Goal: Transaction & Acquisition: Download file/media

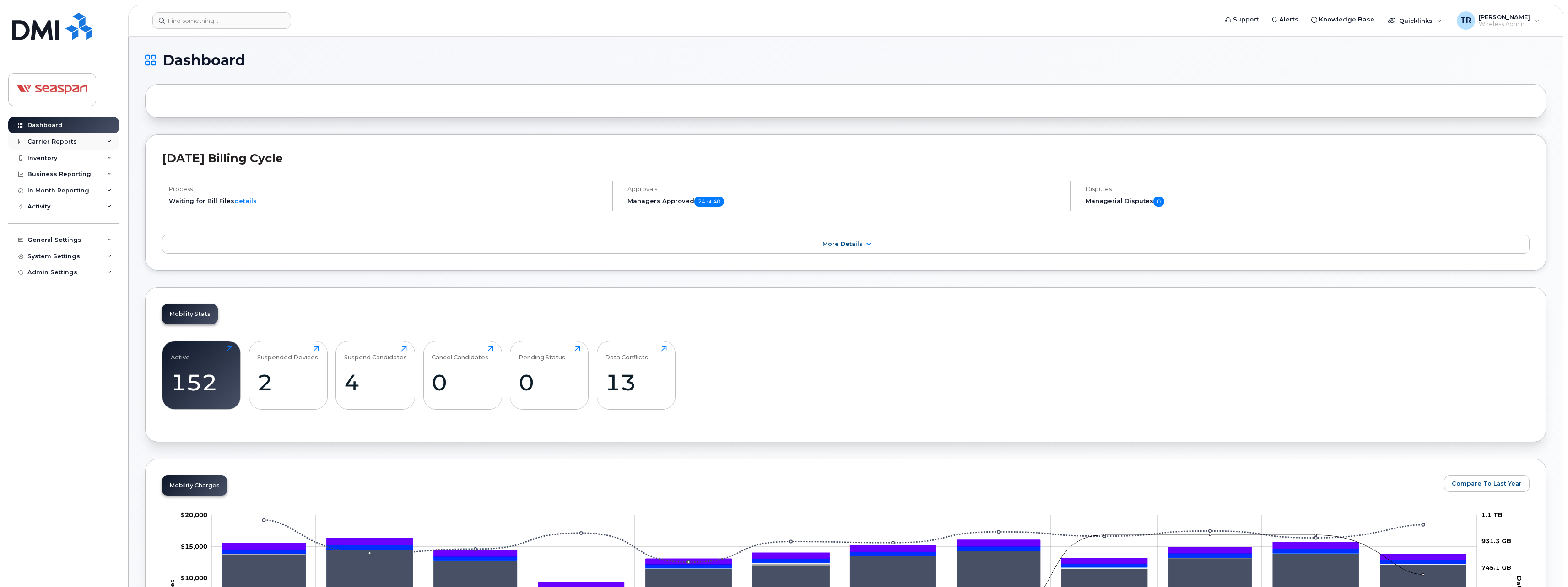
click at [102, 140] on div "Carrier Reports" at bounding box center [63, 142] width 111 height 17
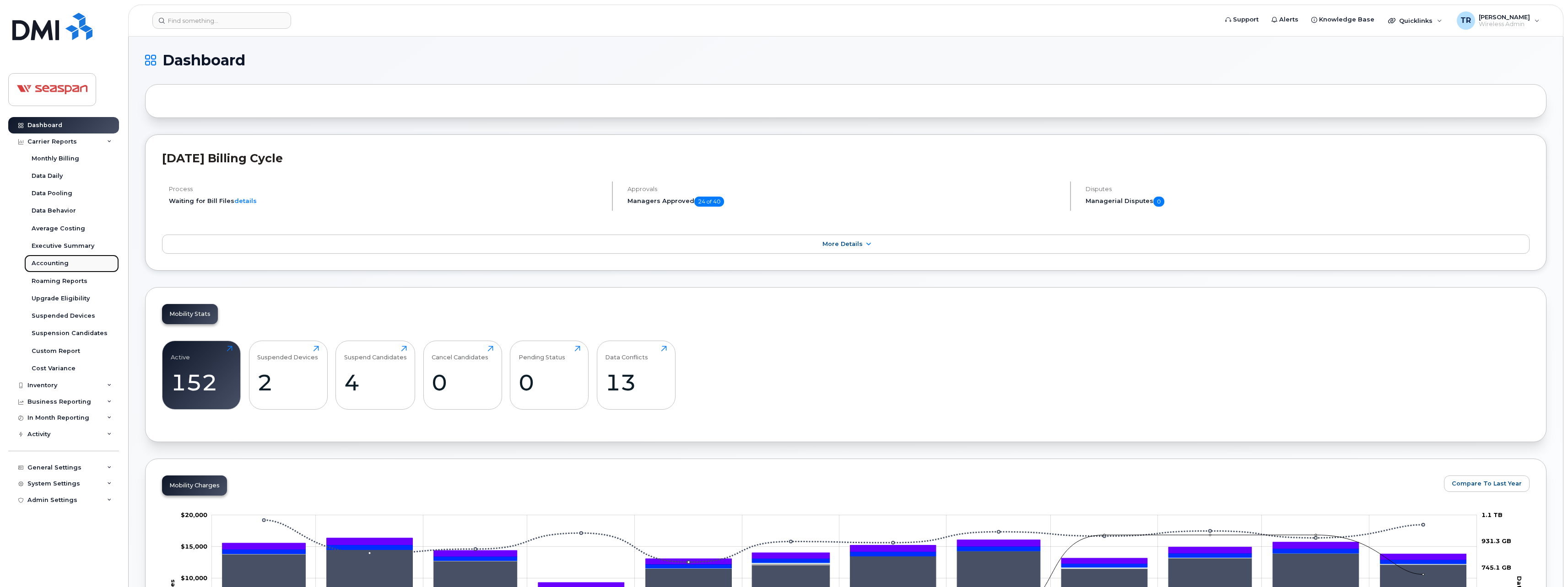
click at [56, 259] on div "Accounting" at bounding box center [50, 263] width 37 height 8
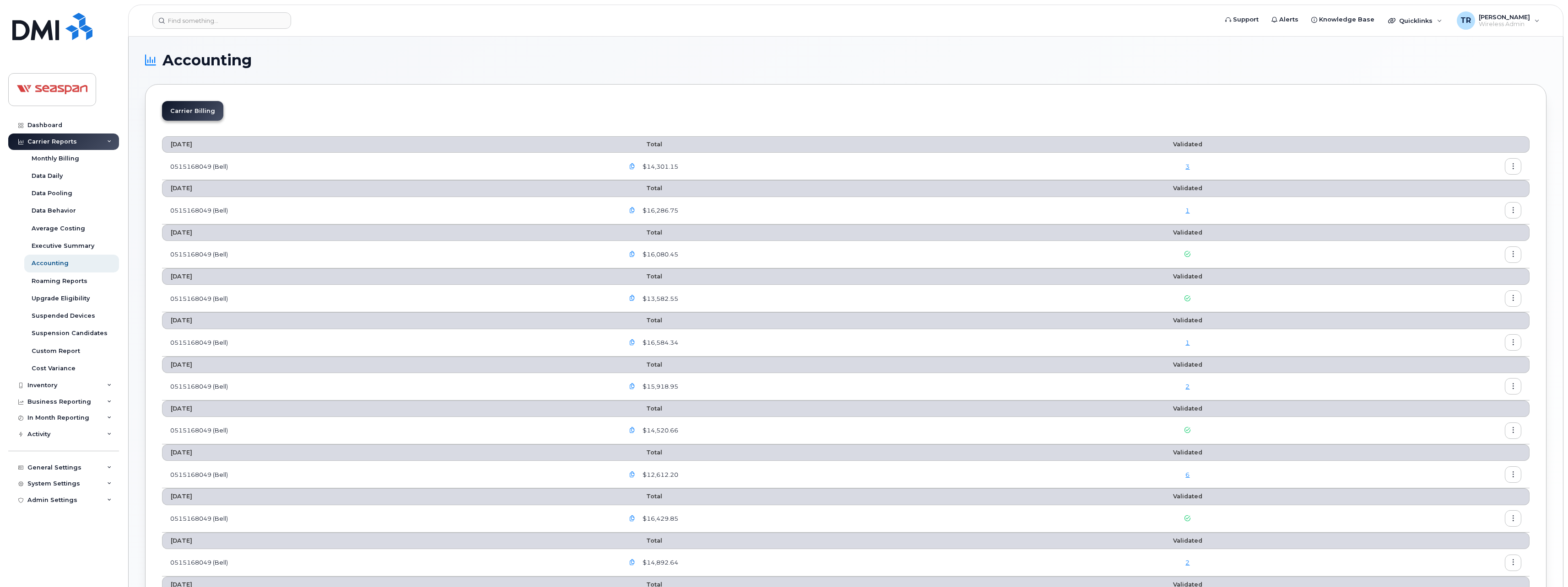
click at [1188, 169] on link "3" at bounding box center [1187, 167] width 4 height 8
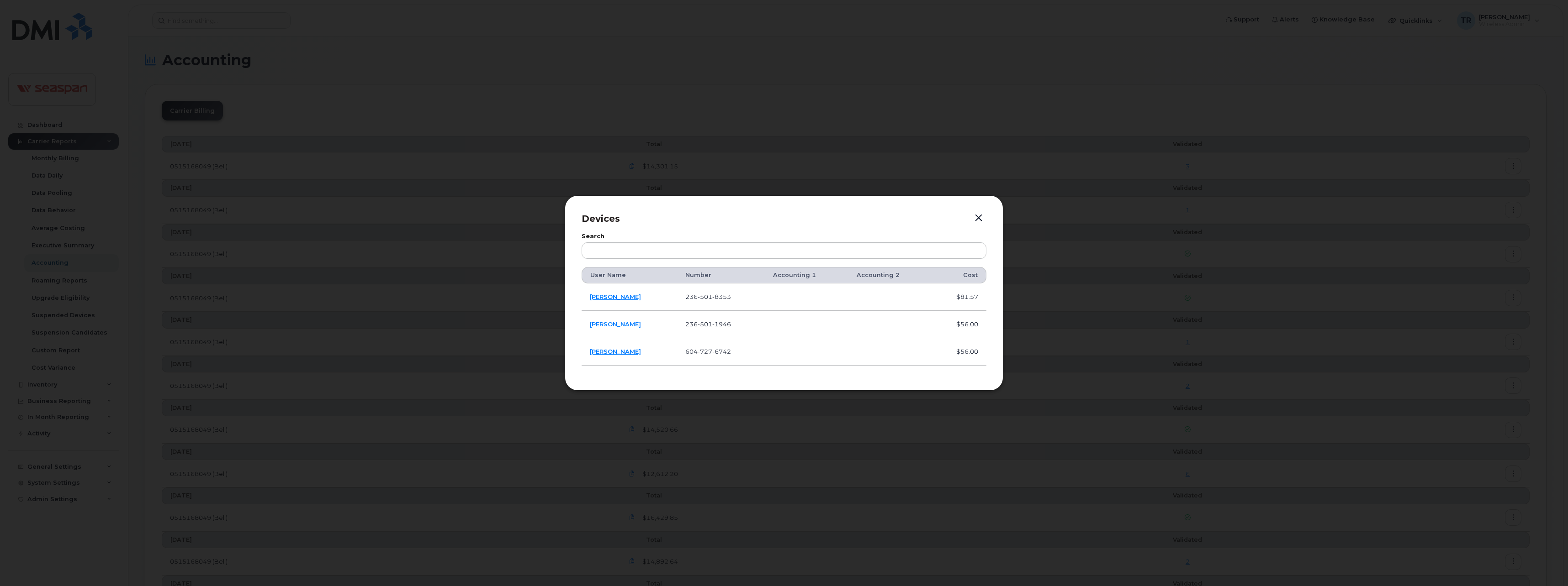
click at [1141, 29] on div at bounding box center [784, 293] width 1568 height 586
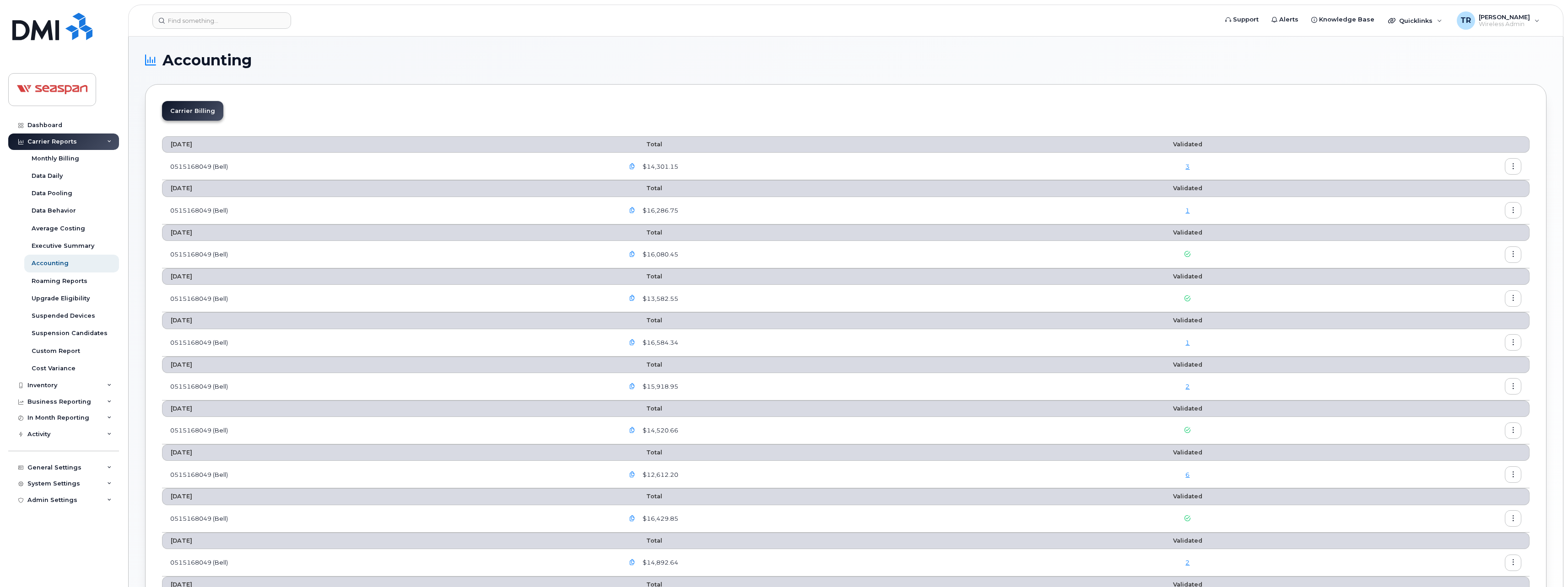
click at [1510, 164] on icon "button" at bounding box center [1513, 167] width 6 height 6
click at [1100, 92] on div "Carrier Billing [DATE] Total Validated 0515168049 (Bell) $14,301.15 [DATE] Tota…" at bounding box center [845, 403] width 1401 height 637
click at [635, 168] on icon "button" at bounding box center [632, 167] width 6 height 6
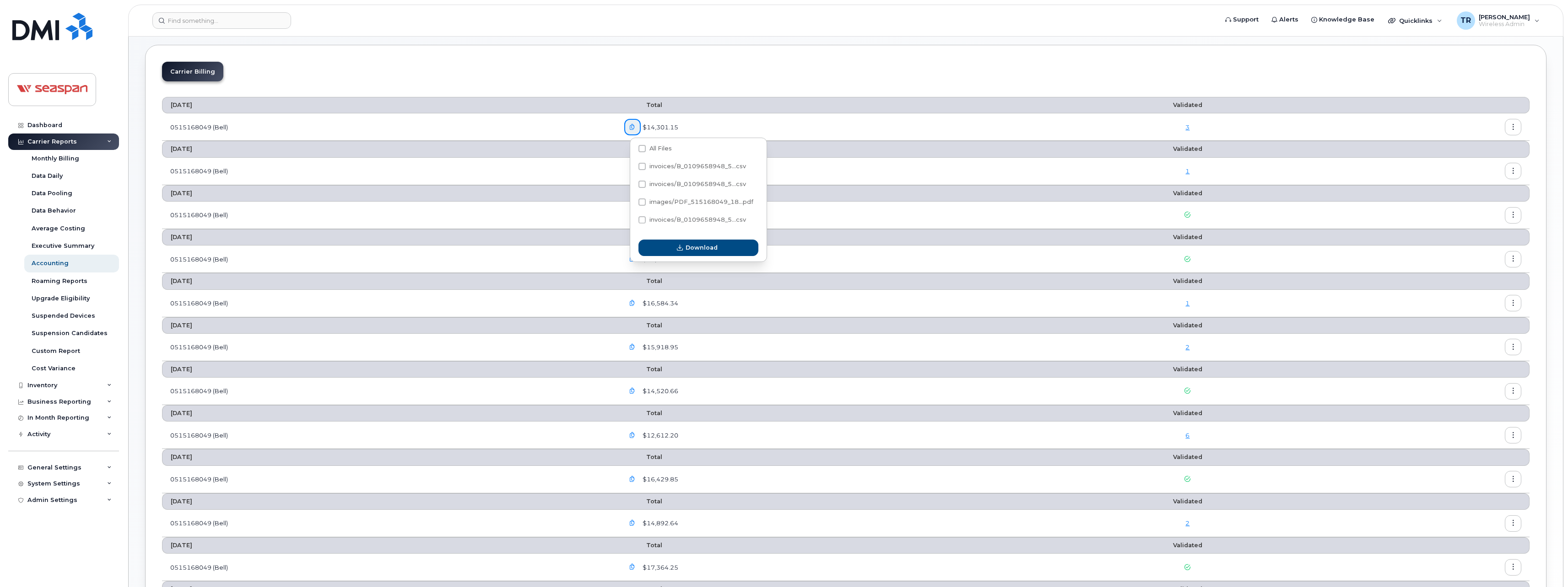
scroll to position [31, 0]
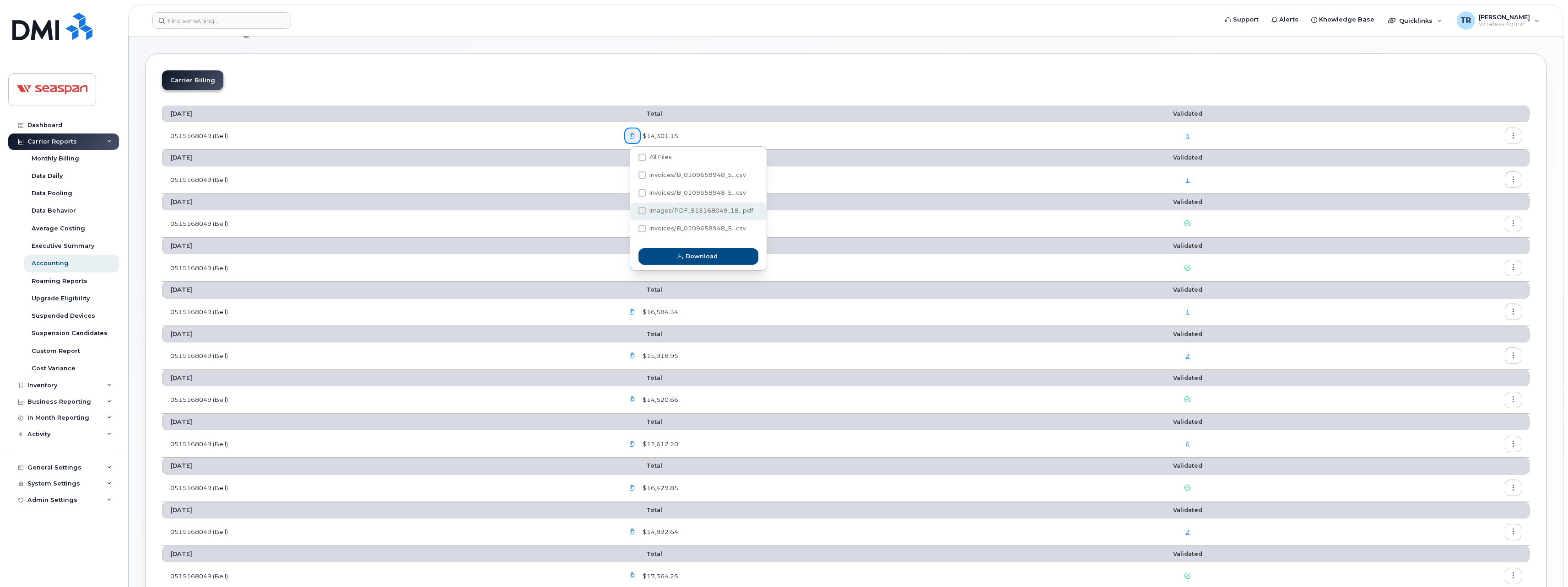
click at [642, 210] on span at bounding box center [642, 211] width 8 height 8
click at [632, 210] on input "images/PDF_515168049_18...pdf" at bounding box center [629, 211] width 5 height 5
checkbox input "true"
click at [690, 253] on span "Download" at bounding box center [701, 256] width 32 height 9
